Goal: Task Accomplishment & Management: Use online tool/utility

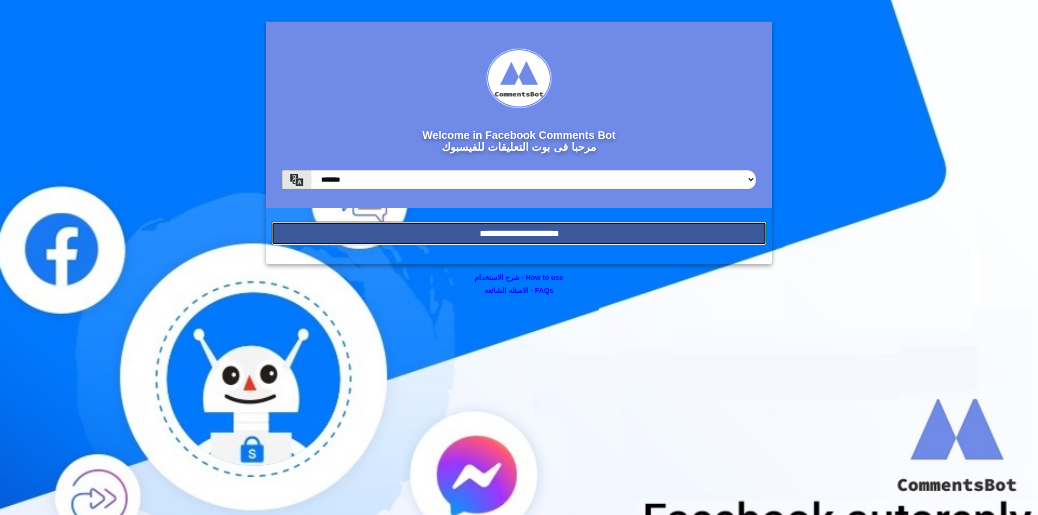
click at [643, 236] on input "**********" at bounding box center [518, 234] width 495 height 24
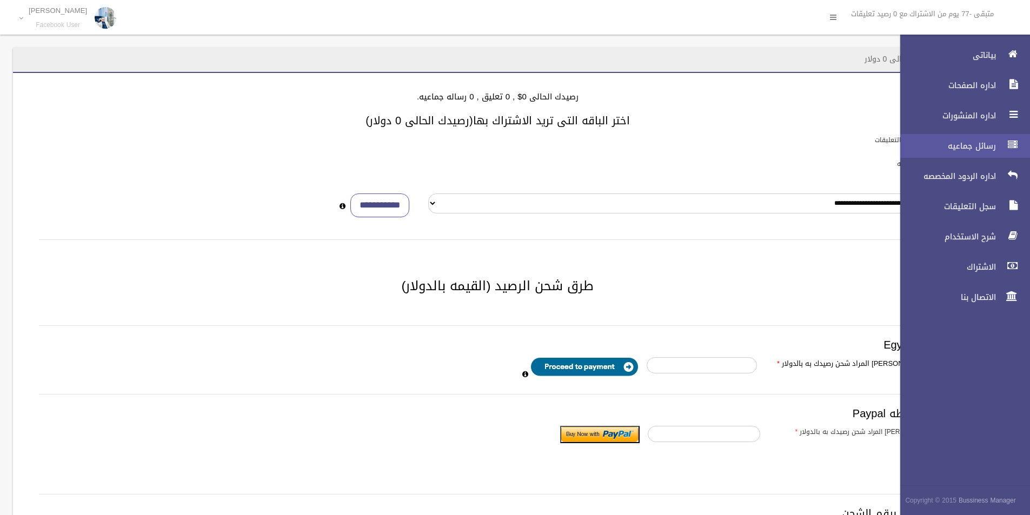
click at [983, 136] on link "رسائل جماعيه" at bounding box center [960, 146] width 139 height 24
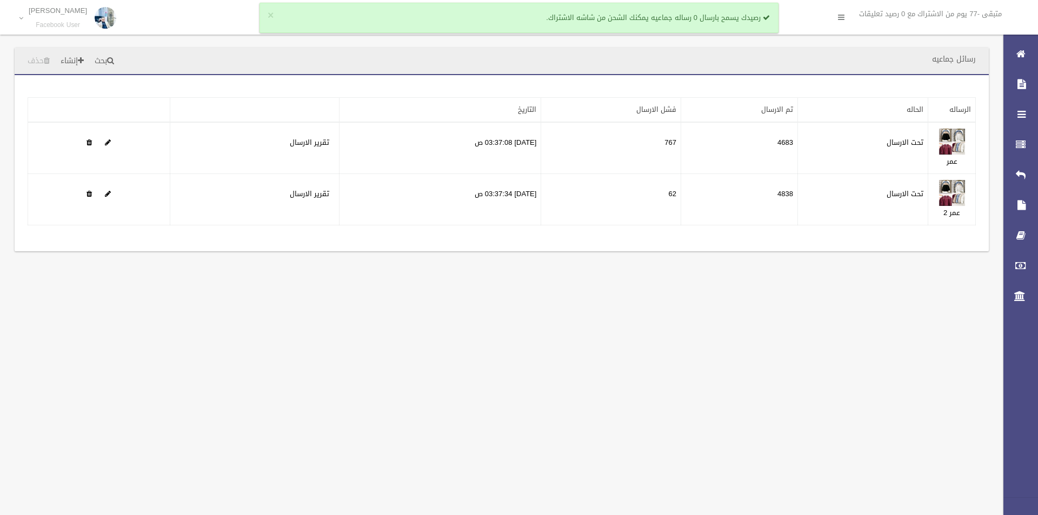
click at [700, 390] on div "رسائل جماعيه بحث إنشاء حذف تطبيق مسح البيانات" at bounding box center [519, 257] width 1038 height 515
